Goal: Use online tool/utility: Utilize a website feature to perform a specific function

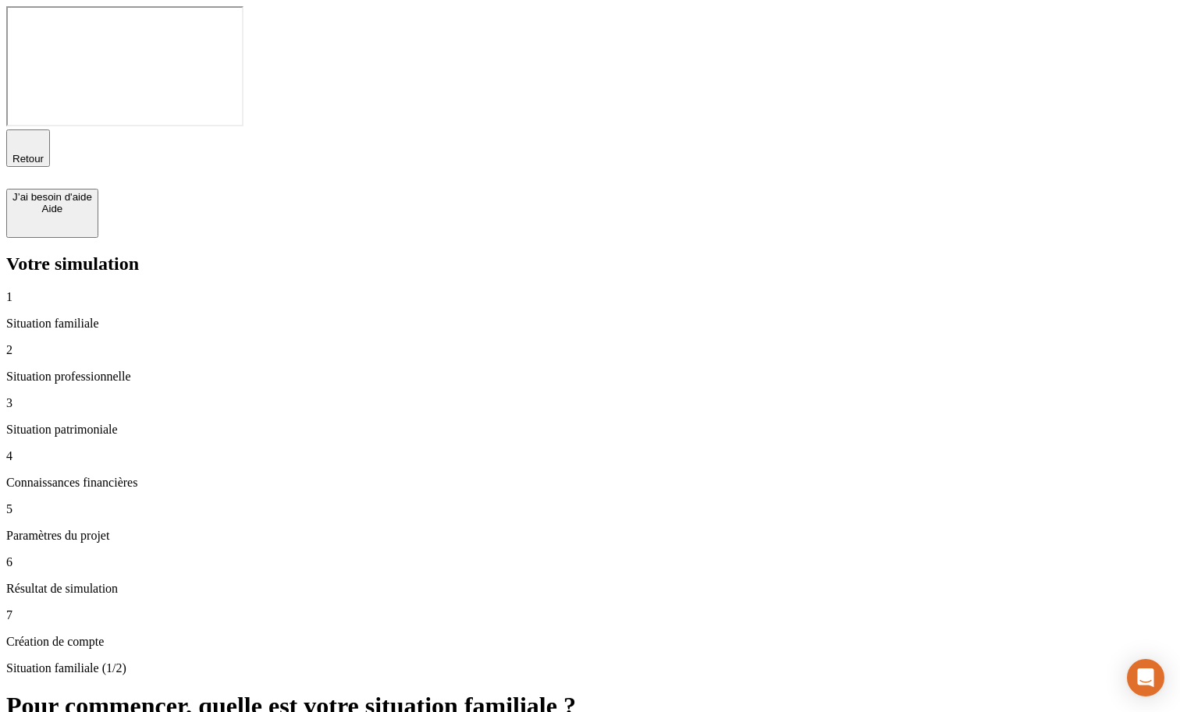
type input "120 000"
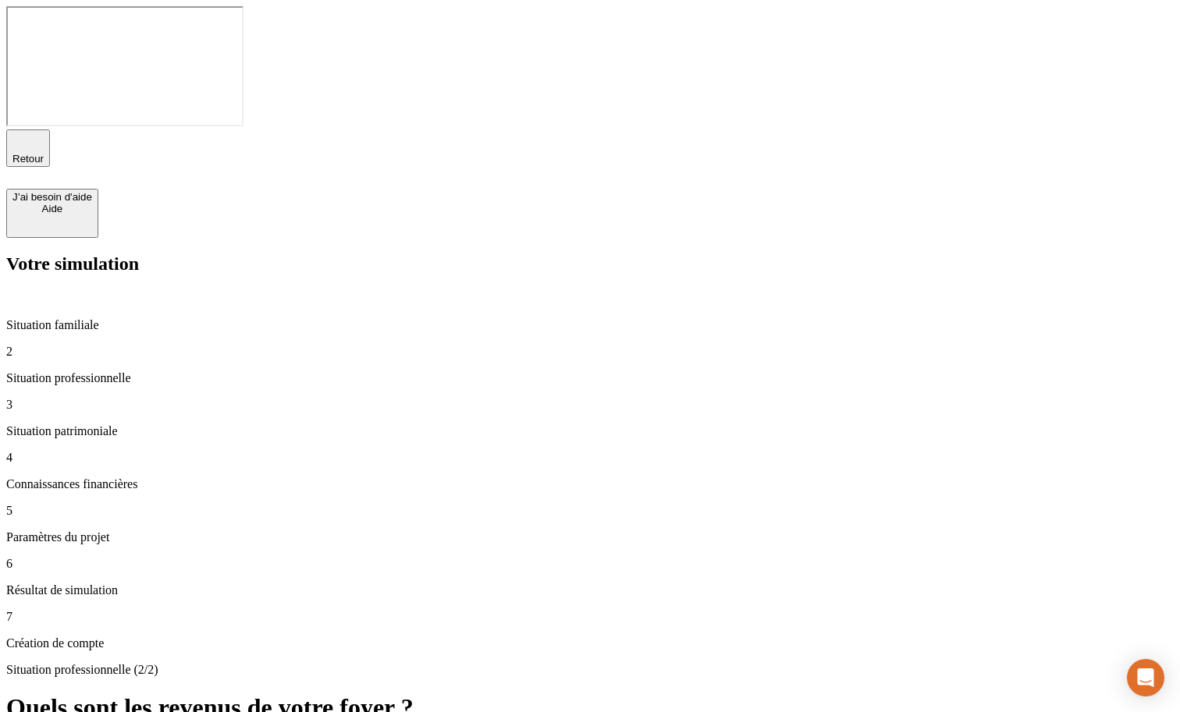
type input "0"
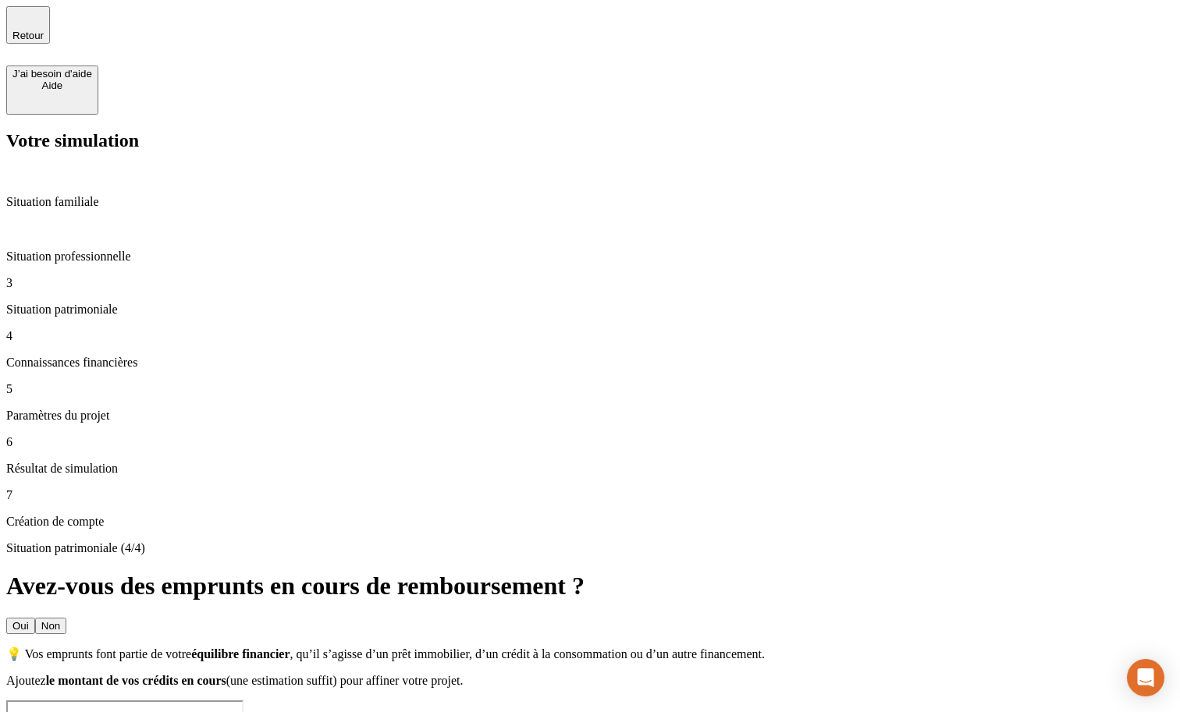
click at [35, 618] on button "Oui" at bounding box center [20, 626] width 29 height 16
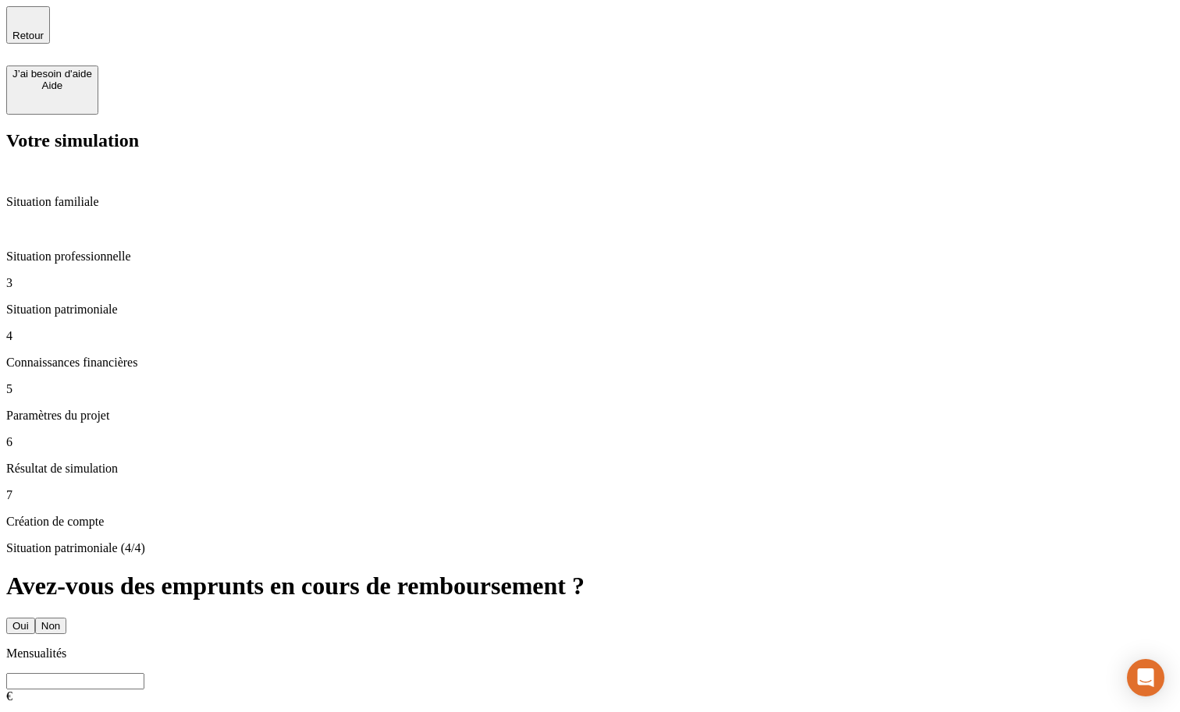
click at [144, 673] on input "text" at bounding box center [75, 681] width 138 height 16
type input "661"
type input "6"
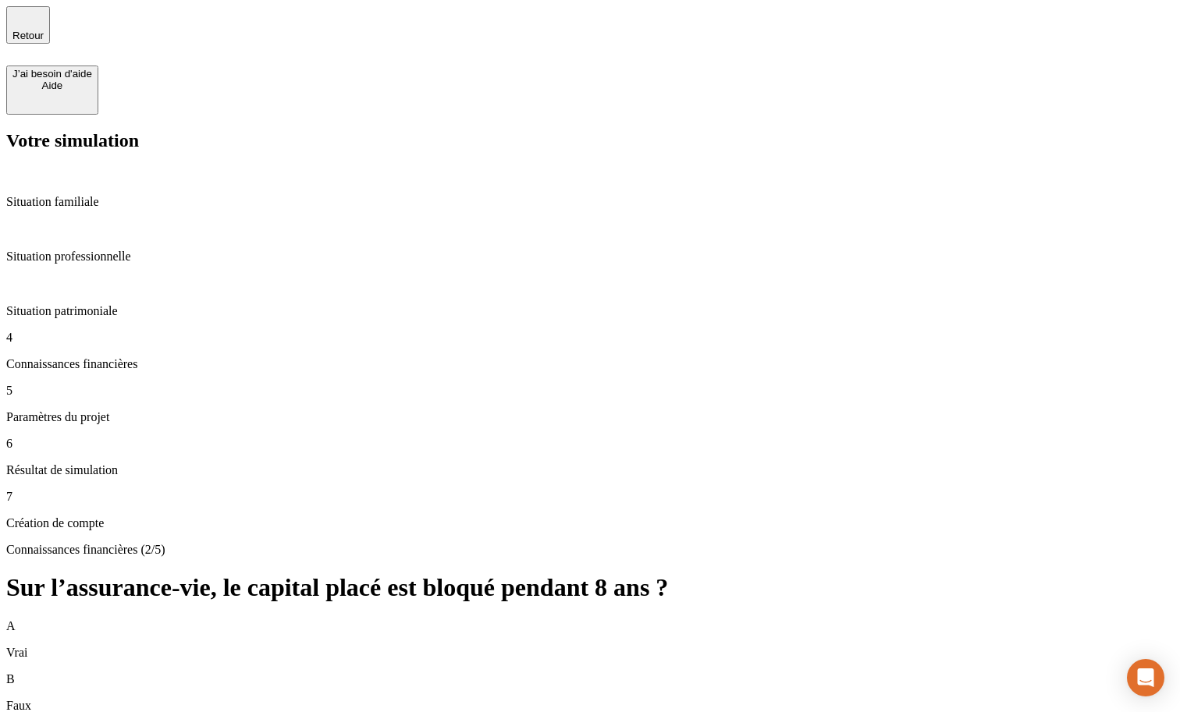
click at [634, 673] on div "B Faux" at bounding box center [589, 693] width 1167 height 41
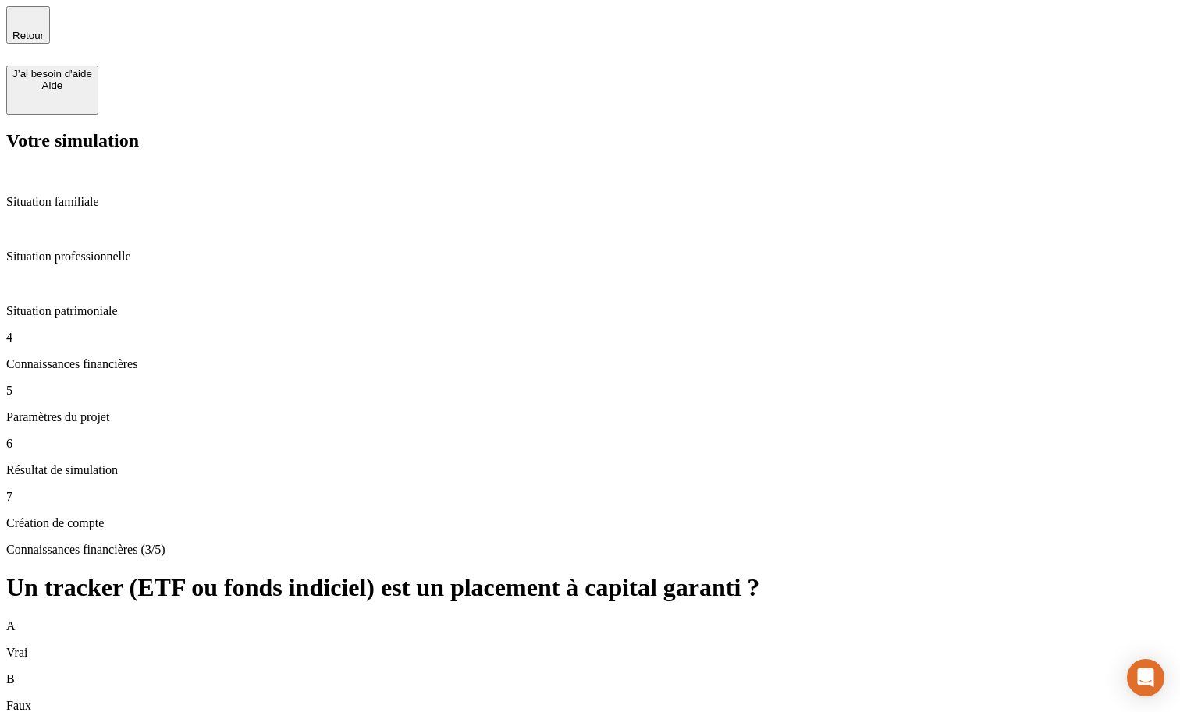
click at [808, 673] on div "B Faux" at bounding box center [589, 693] width 1167 height 41
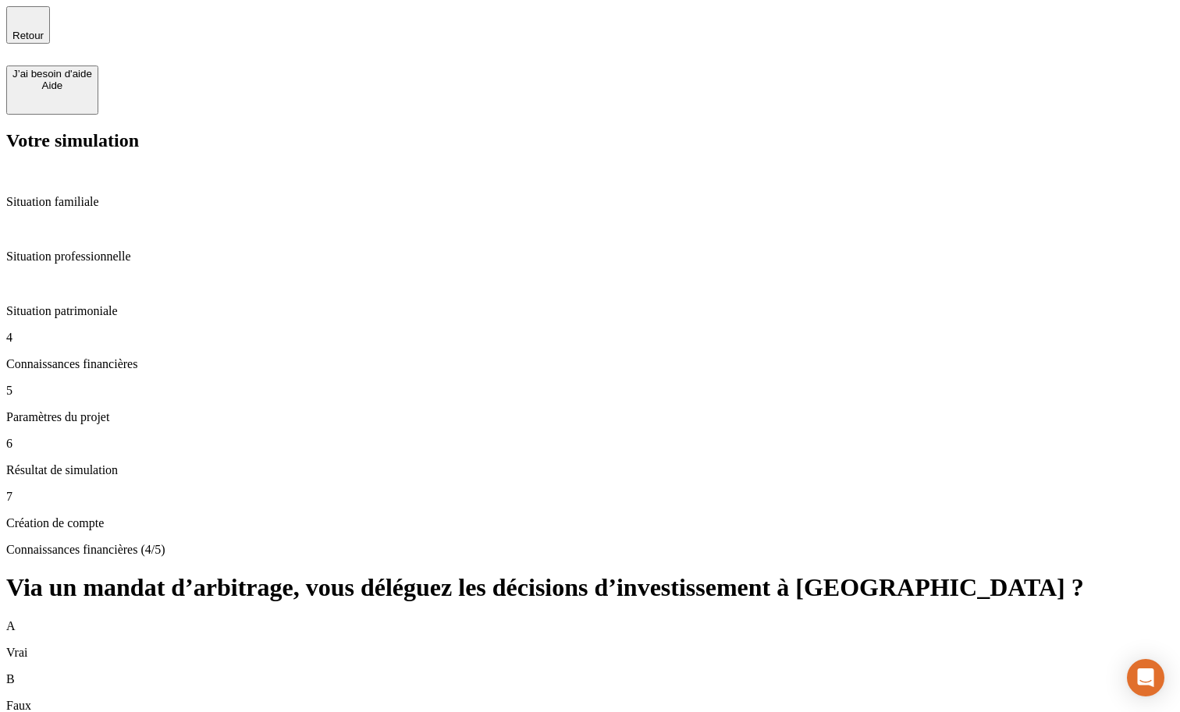
click at [800, 619] on div "A Vrai" at bounding box center [589, 639] width 1167 height 41
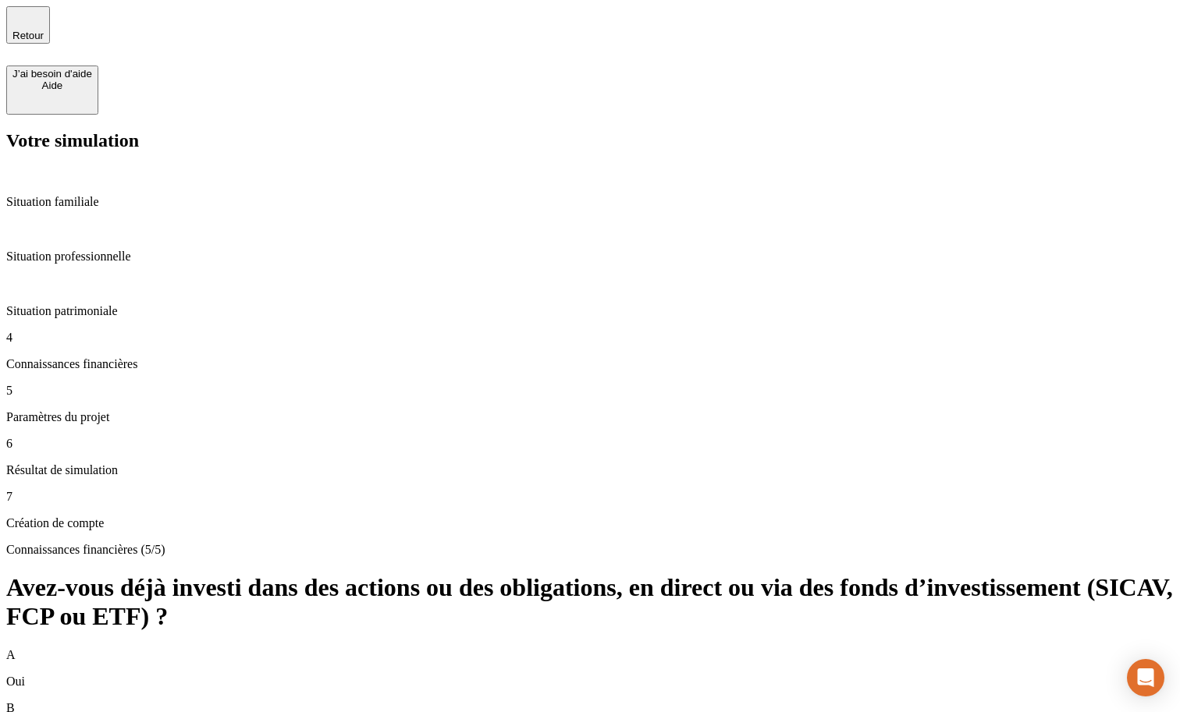
click at [729, 648] on div "A Oui" at bounding box center [589, 668] width 1167 height 41
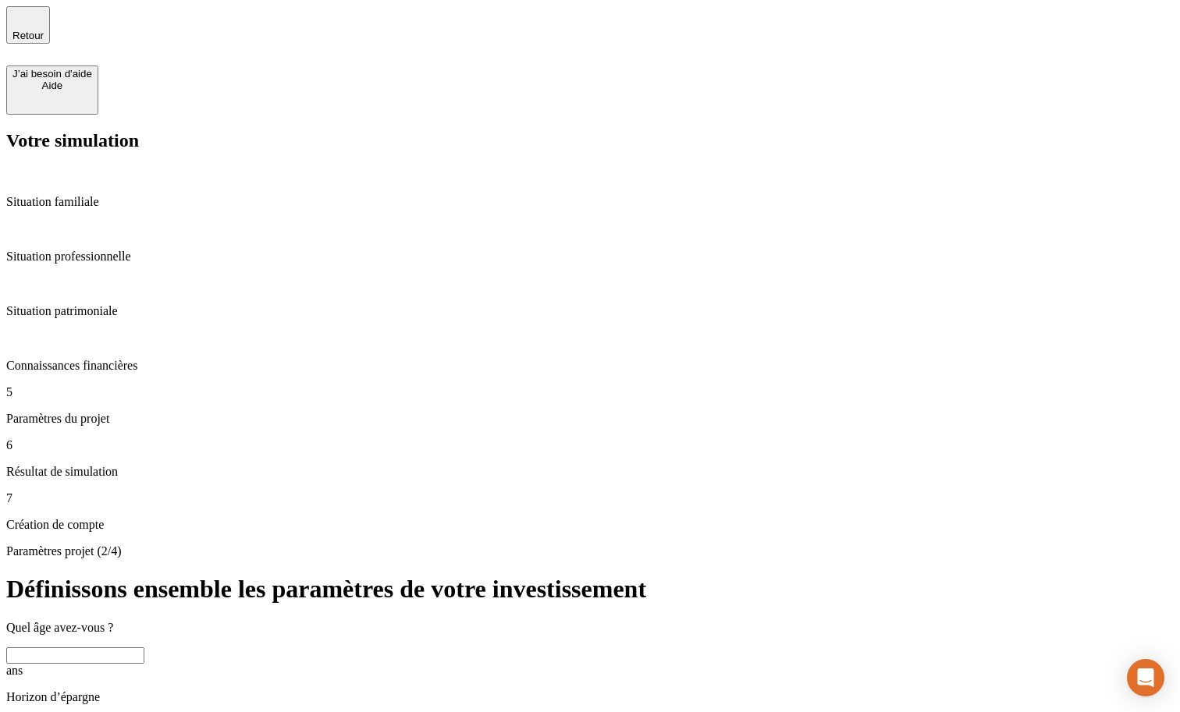
click at [144, 648] on input "text" at bounding box center [75, 656] width 138 height 16
type input "37"
click at [144, 712] on input "10" at bounding box center [75, 725] width 138 height 16
type input "23"
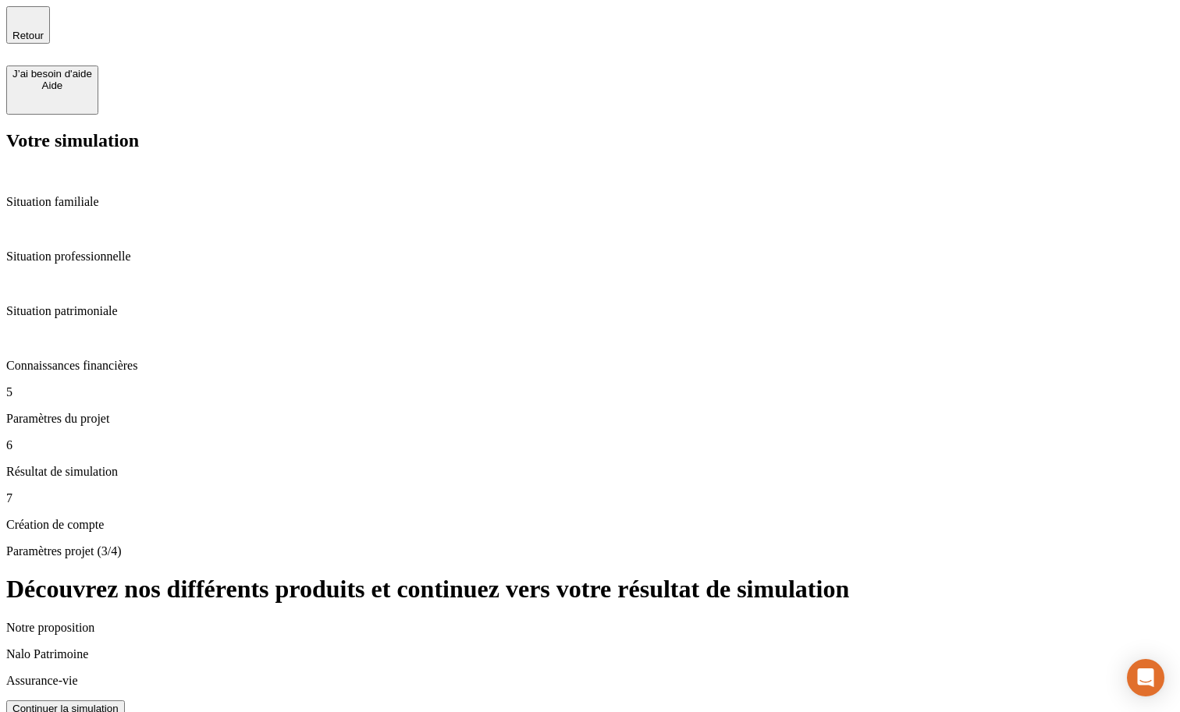
click at [119, 703] on div "Continuer la simulation" at bounding box center [65, 709] width 106 height 12
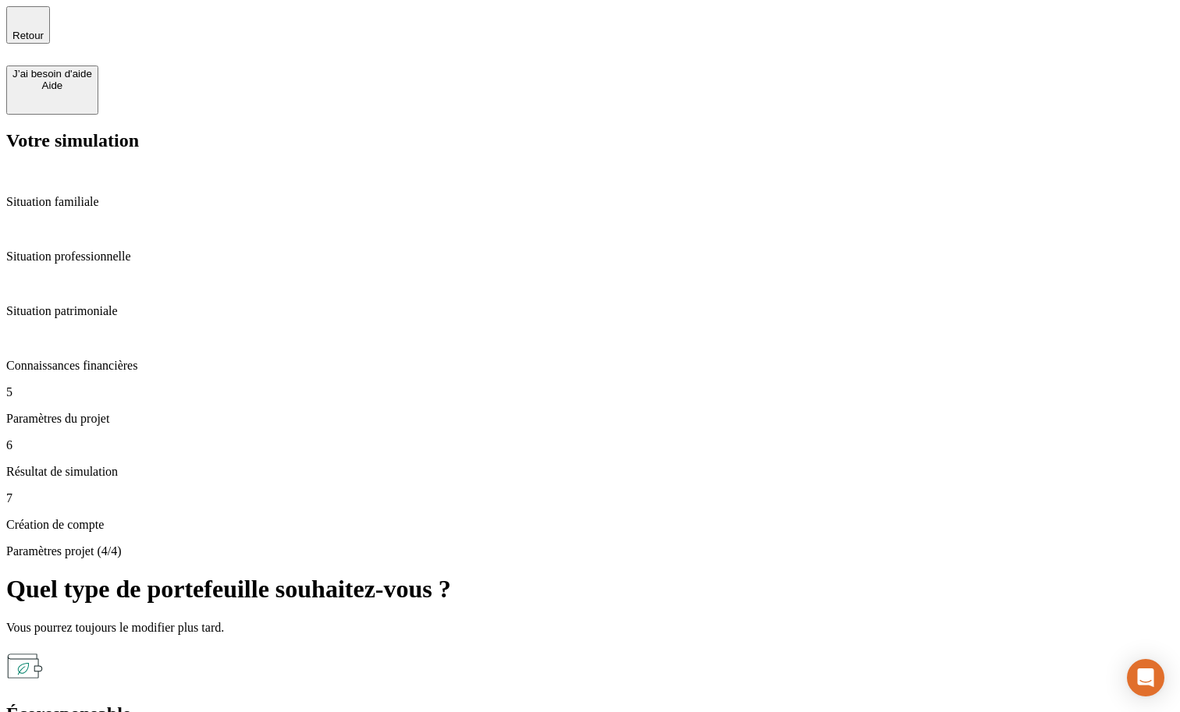
click at [513, 704] on div "Écoresponsable" at bounding box center [589, 714] width 1167 height 21
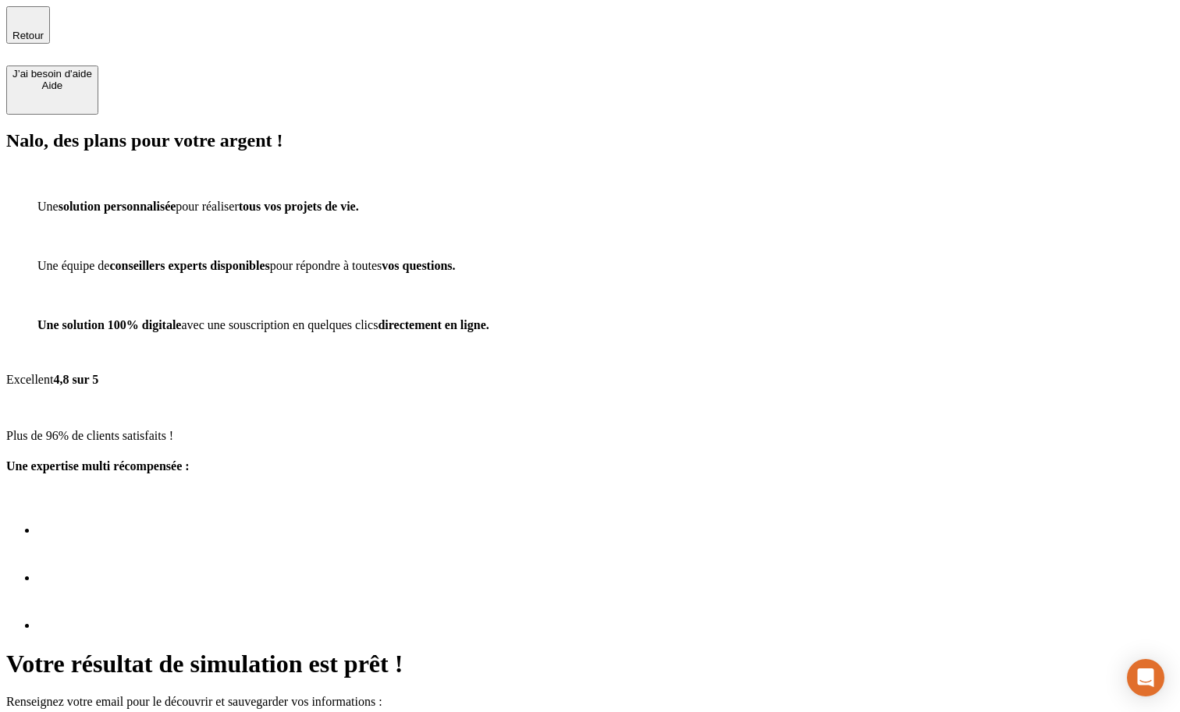
click at [644, 526] on div "Votre résultat de simulation est prêt ! Renseignez votre email pour le découvri…" at bounding box center [589, 591] width 1167 height 131
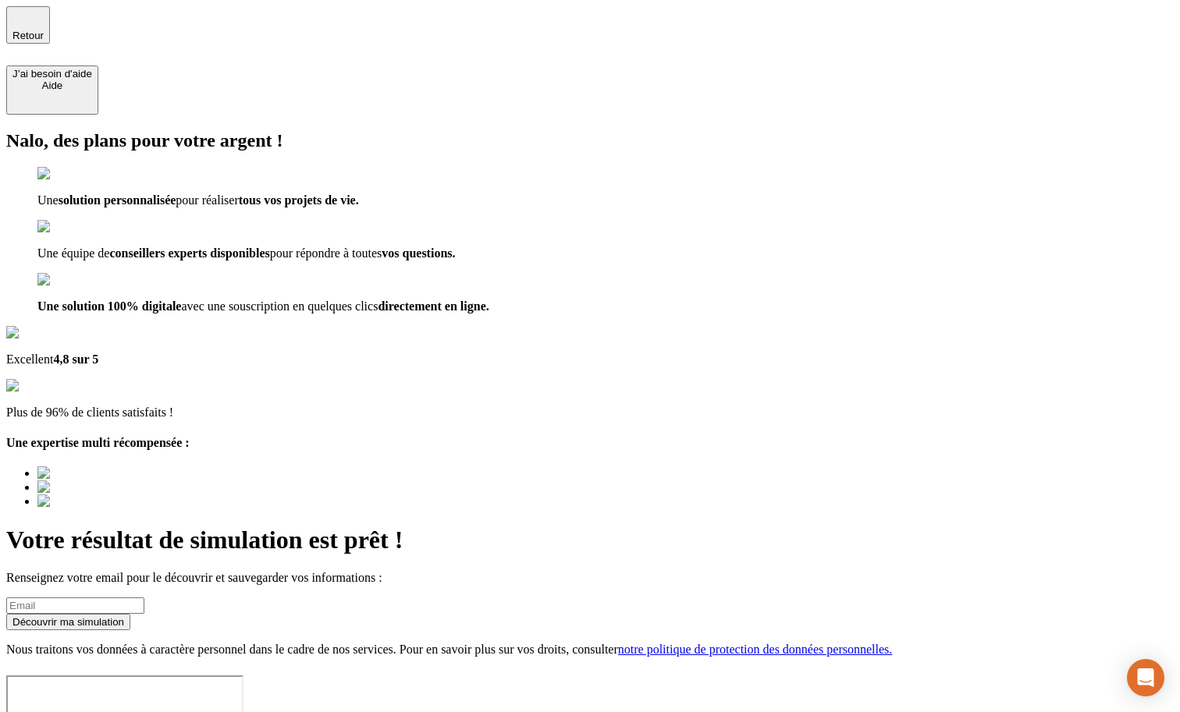
click at [144, 598] on input at bounding box center [75, 606] width 138 height 16
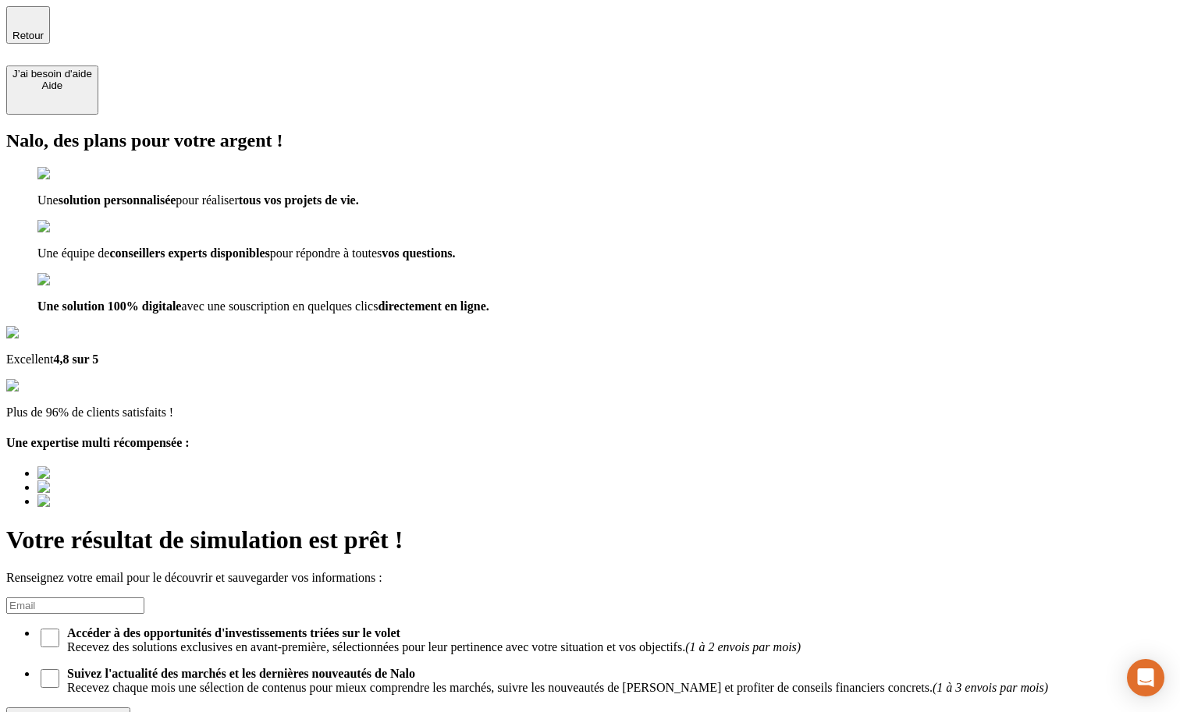
type input "a@[DOMAIN_NAME]"
click at [130, 708] on button "Découvrir ma simulation" at bounding box center [68, 716] width 124 height 16
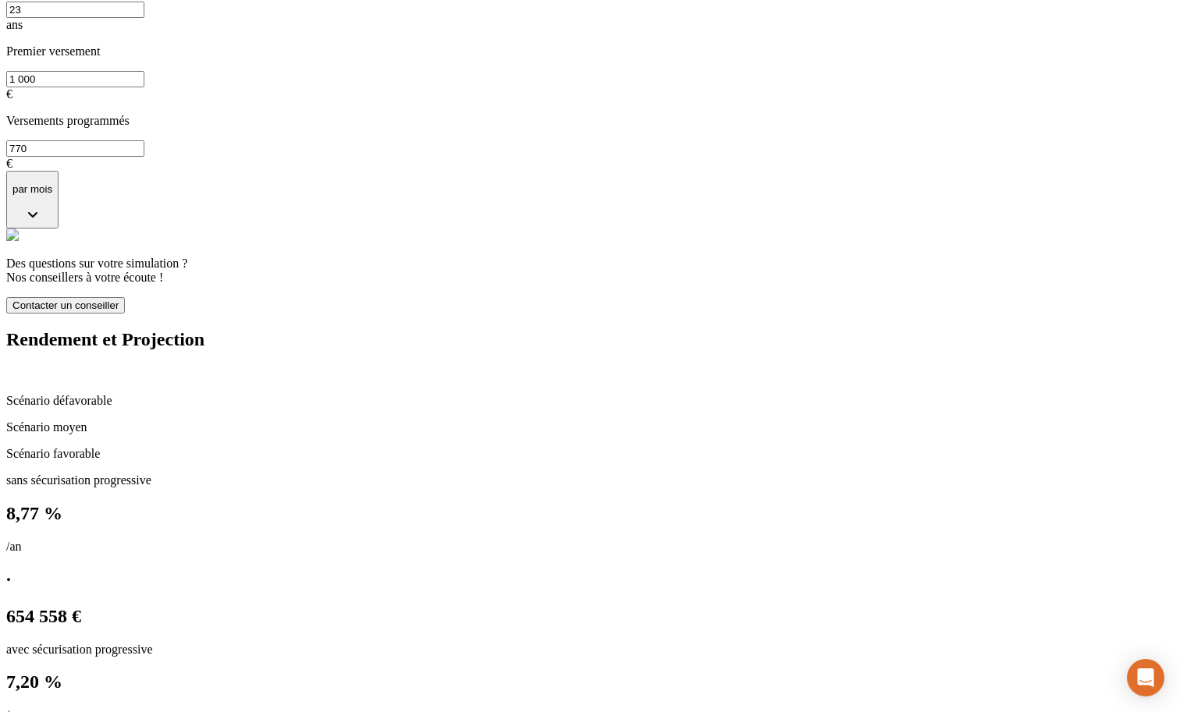
scroll to position [705, 0]
